Goal: Task Accomplishment & Management: Manage account settings

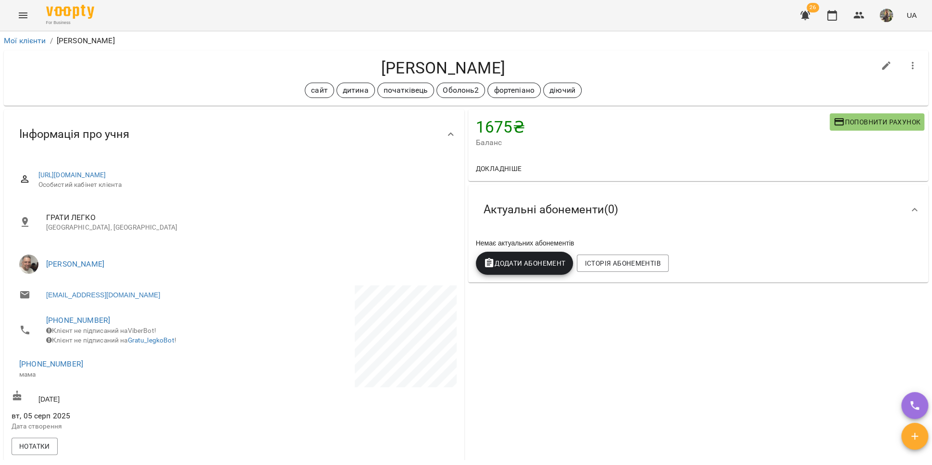
click at [20, 14] on icon "Menu" at bounding box center [23, 16] width 12 height 12
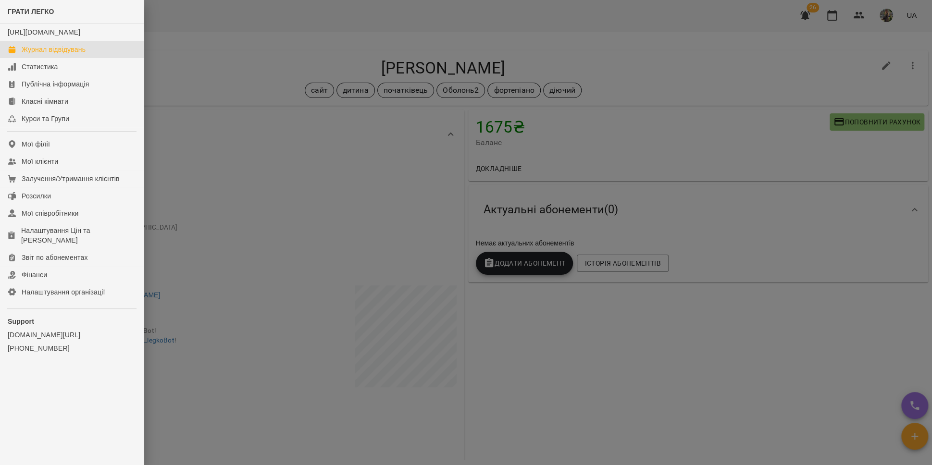
click at [33, 54] on div "Журнал відвідувань" at bounding box center [54, 50] width 64 height 10
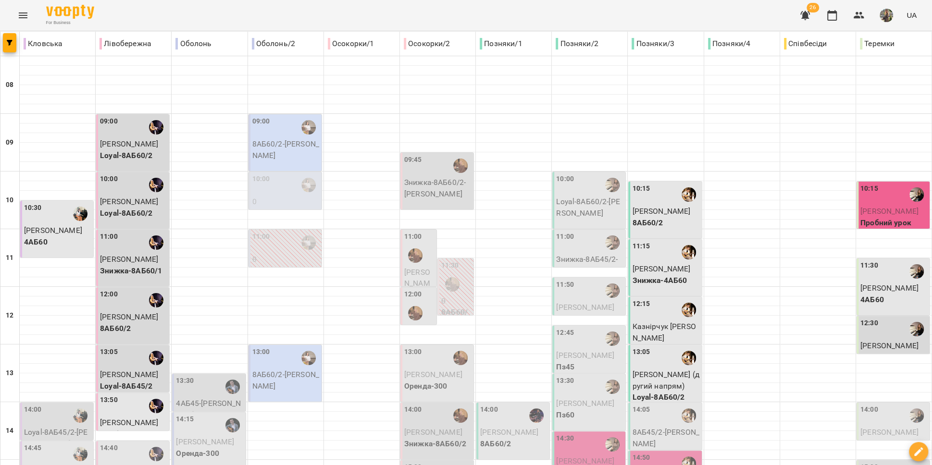
click at [301, 200] on p "0" at bounding box center [285, 202] width 67 height 12
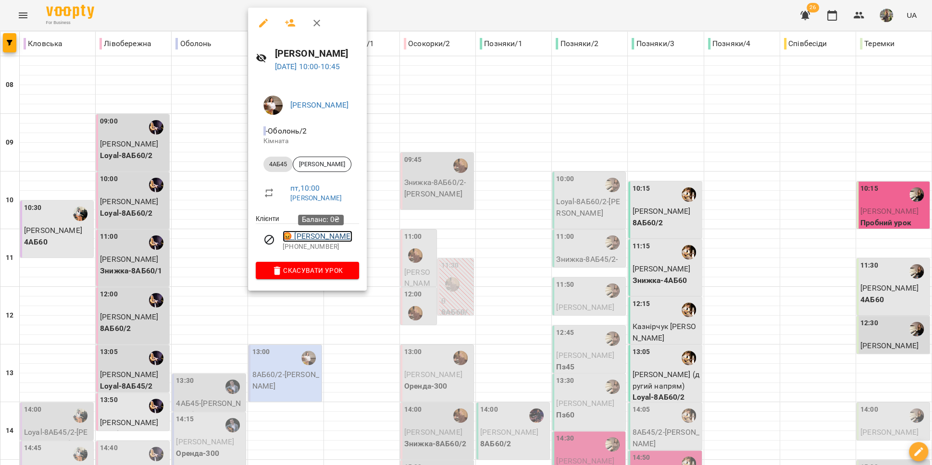
click at [332, 239] on link "😡 Юрченко Кароліна" at bounding box center [318, 237] width 70 height 12
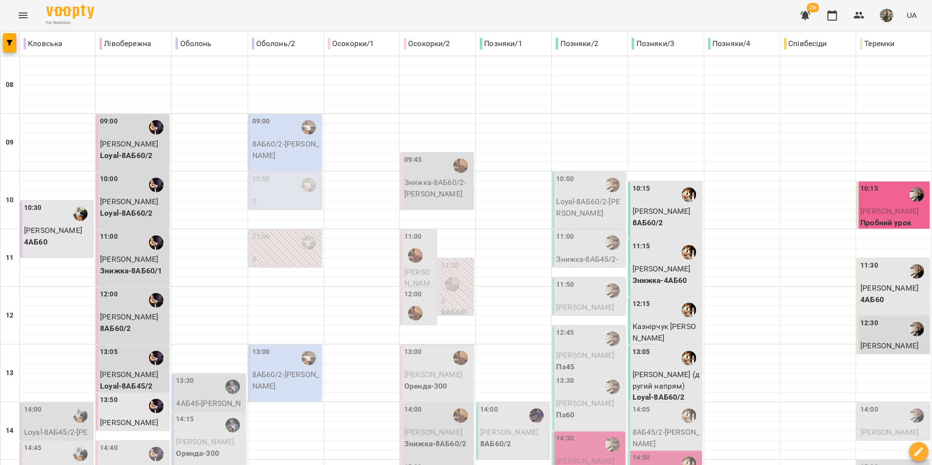
click at [287, 137] on div "09:00" at bounding box center [285, 127] width 67 height 22
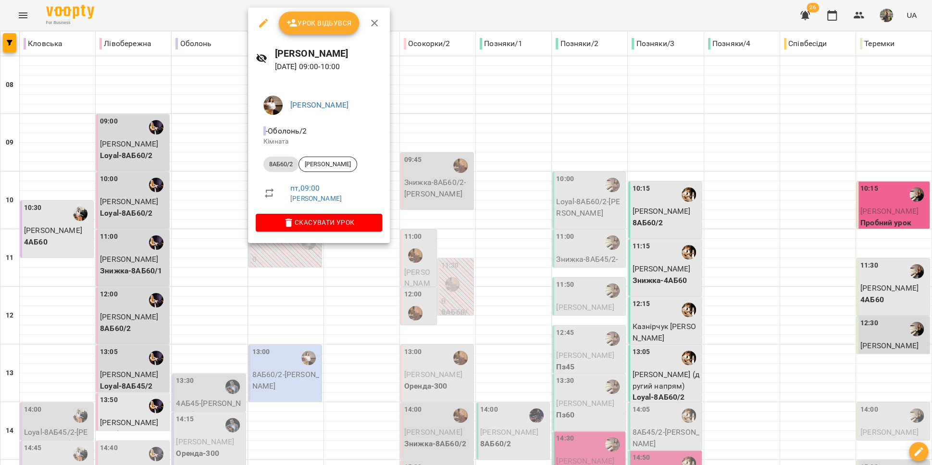
click at [445, 84] on div at bounding box center [466, 232] width 932 height 465
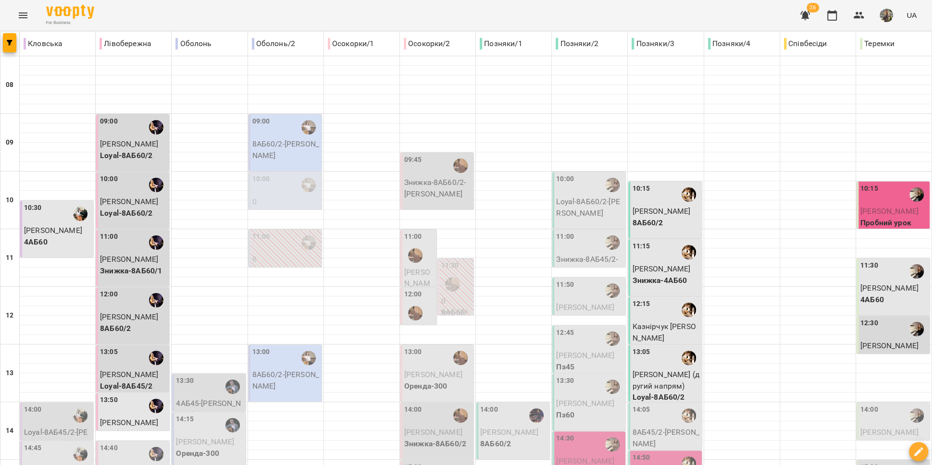
click at [293, 247] on div "11:00" at bounding box center [285, 243] width 67 height 22
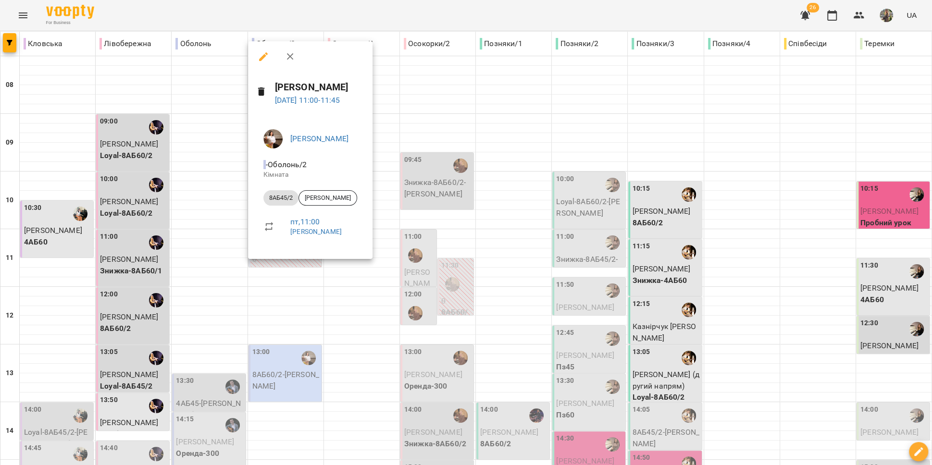
click at [297, 312] on div at bounding box center [466, 232] width 932 height 465
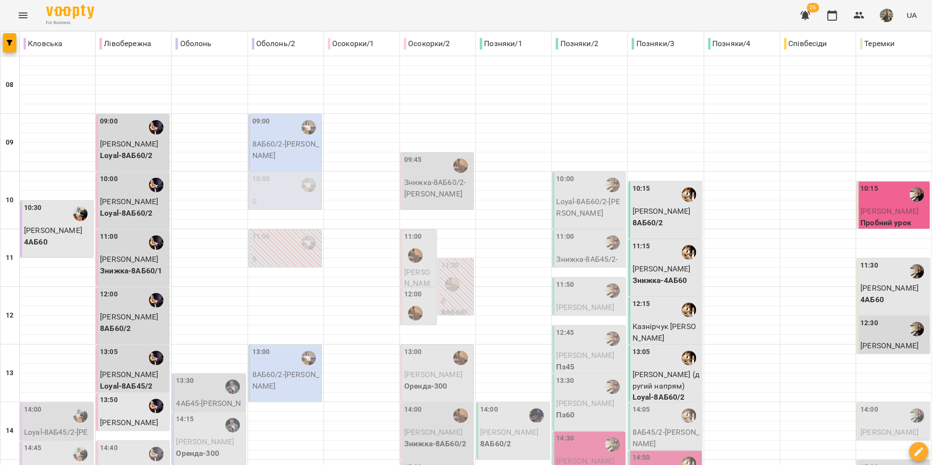
scroll to position [76, 0]
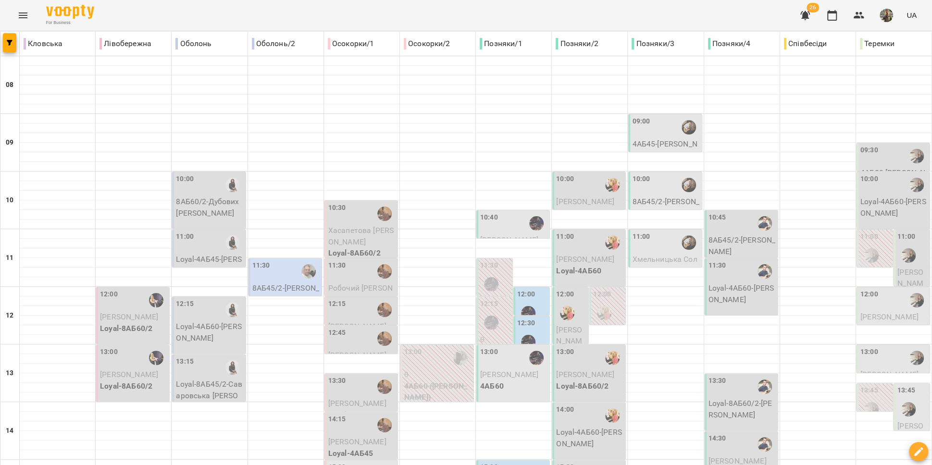
scroll to position [178, 0]
click at [800, 18] on icon "button" at bounding box center [805, 16] width 12 height 12
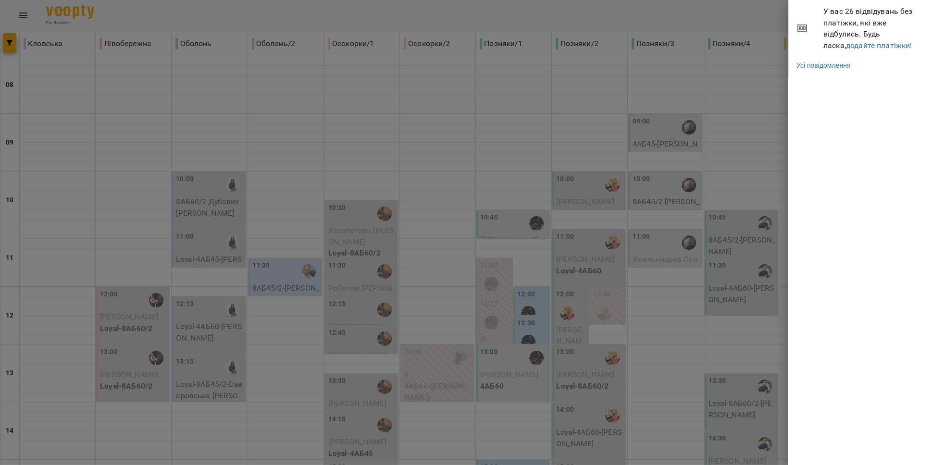
click at [841, 40] on span "У вас 26 відвідувань без платіжки, які вже відбулись. Будь ласка, додайте платі…" at bounding box center [873, 28] width 101 height 45
click at [846, 43] on link "додайте платіжки!" at bounding box center [879, 45] width 66 height 9
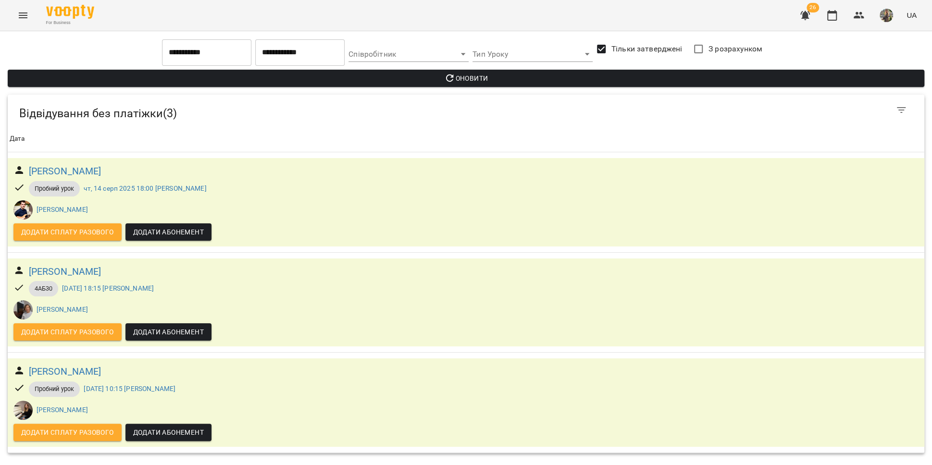
click at [24, 17] on icon "Menu" at bounding box center [23, 15] width 9 height 6
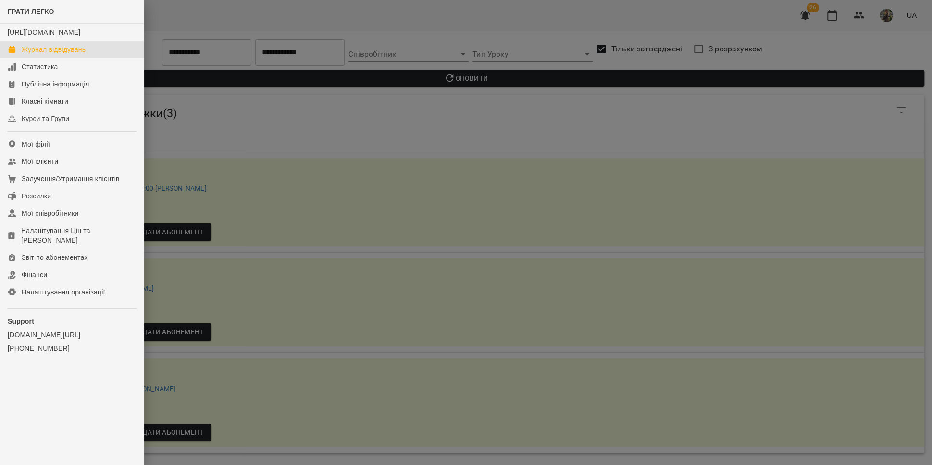
click at [34, 54] on div "Журнал відвідувань" at bounding box center [54, 50] width 64 height 10
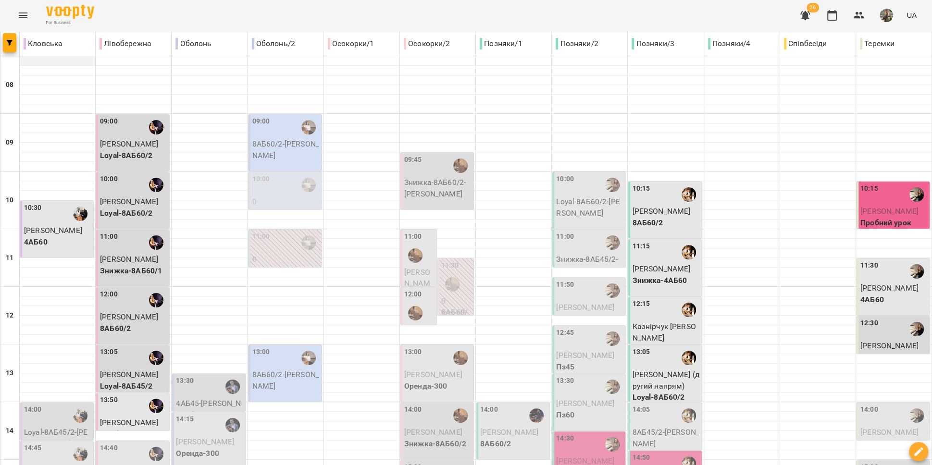
click at [32, 56] on div at bounding box center [57, 61] width 75 height 10
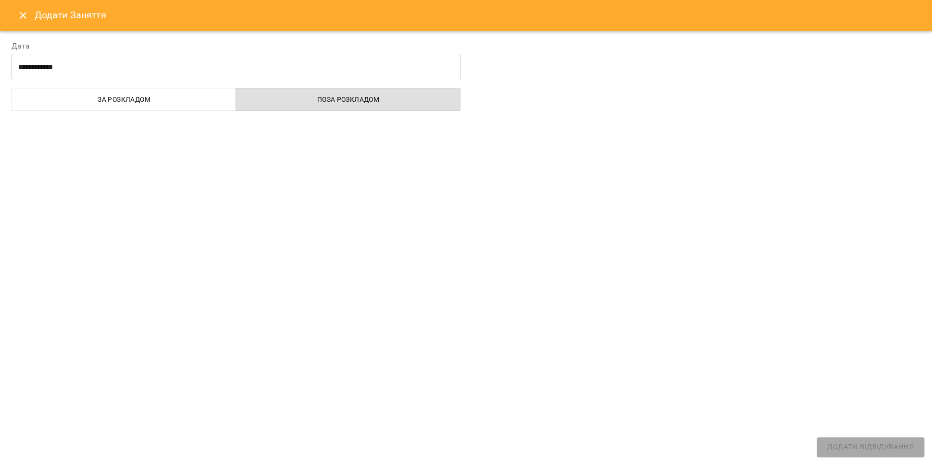
select select
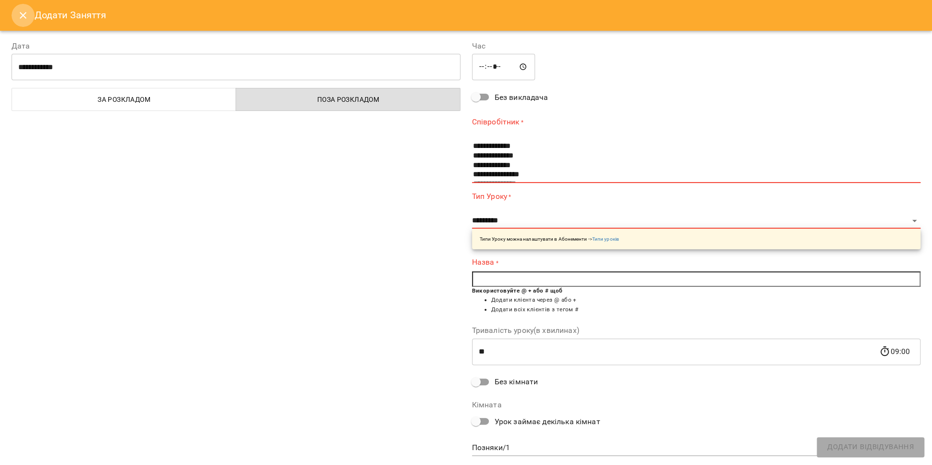
click at [22, 18] on icon "Close" at bounding box center [23, 16] width 12 height 12
